Goal: Task Accomplishment & Management: Complete application form

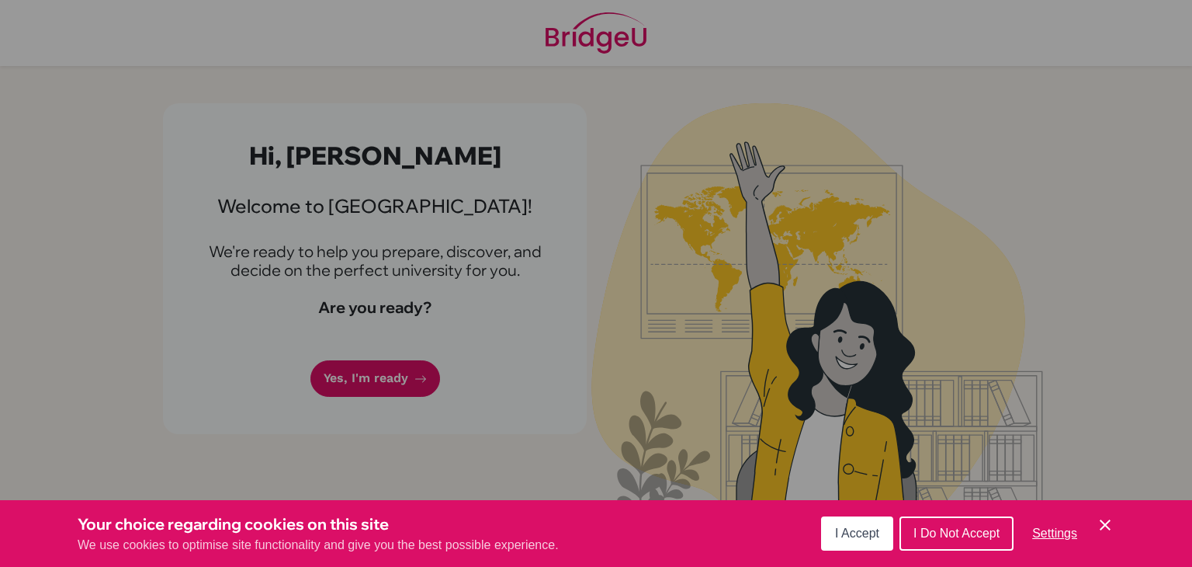
click at [877, 532] on span "I Accept" at bounding box center [857, 532] width 44 height 13
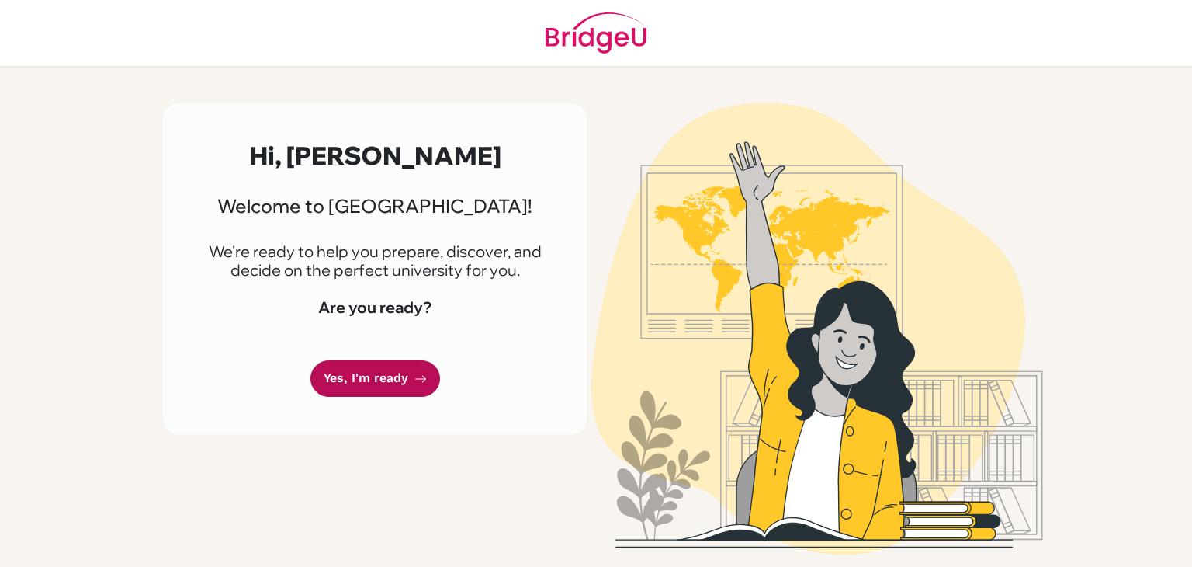
click at [378, 382] on link "Yes, I'm ready" at bounding box center [375, 378] width 130 height 36
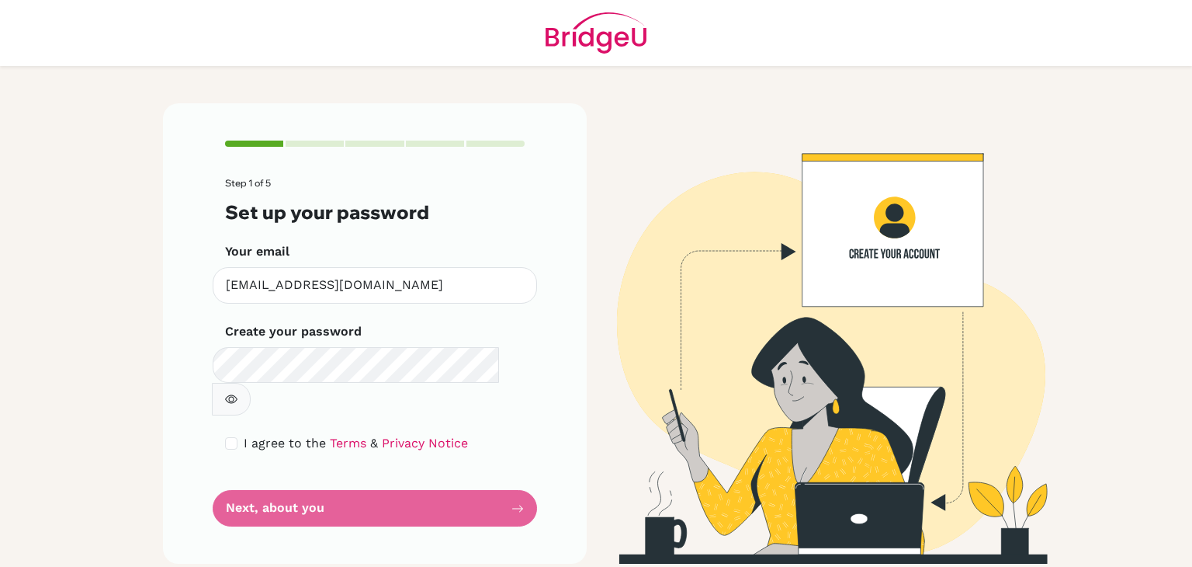
click at [237, 395] on icon "button" at bounding box center [231, 399] width 12 height 9
click at [234, 397] on icon "button" at bounding box center [230, 399] width 5 height 5
click at [481, 478] on form "Step 1 of 5 Set up your password Your email [EMAIL_ADDRESS][DOMAIN_NAME] Invali…" at bounding box center [375, 352] width 300 height 348
click at [407, 473] on form "Step 1 of 5 Set up your password Your email [EMAIL_ADDRESS][DOMAIN_NAME] Invali…" at bounding box center [375, 352] width 300 height 348
click at [264, 473] on form "Step 1 of 5 Set up your password Your email [EMAIL_ADDRESS][DOMAIN_NAME] Invali…" at bounding box center [375, 352] width 300 height 348
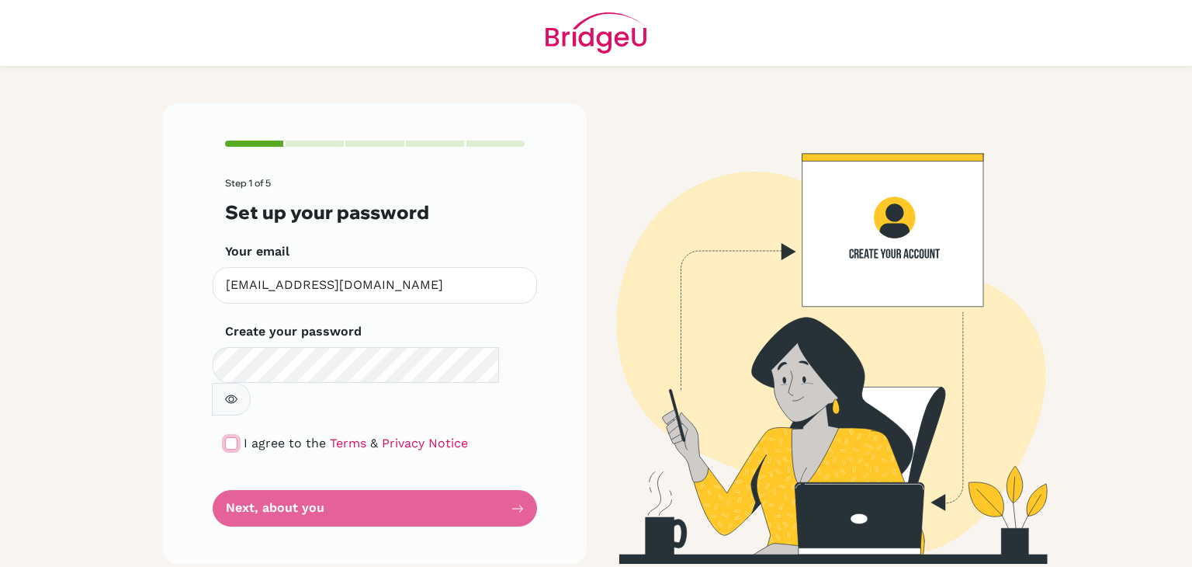
click at [231, 437] on input "checkbox" at bounding box center [231, 443] width 12 height 12
checkbox input "true"
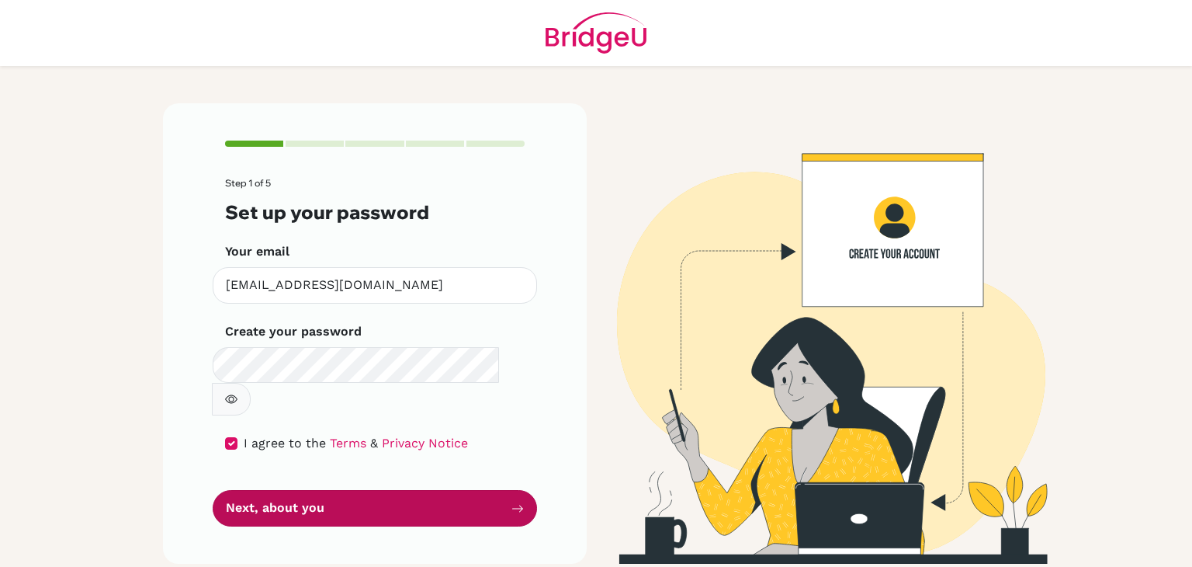
click at [295, 490] on button "Next, about you" at bounding box center [375, 508] width 324 height 36
